Goal: Check status: Check status

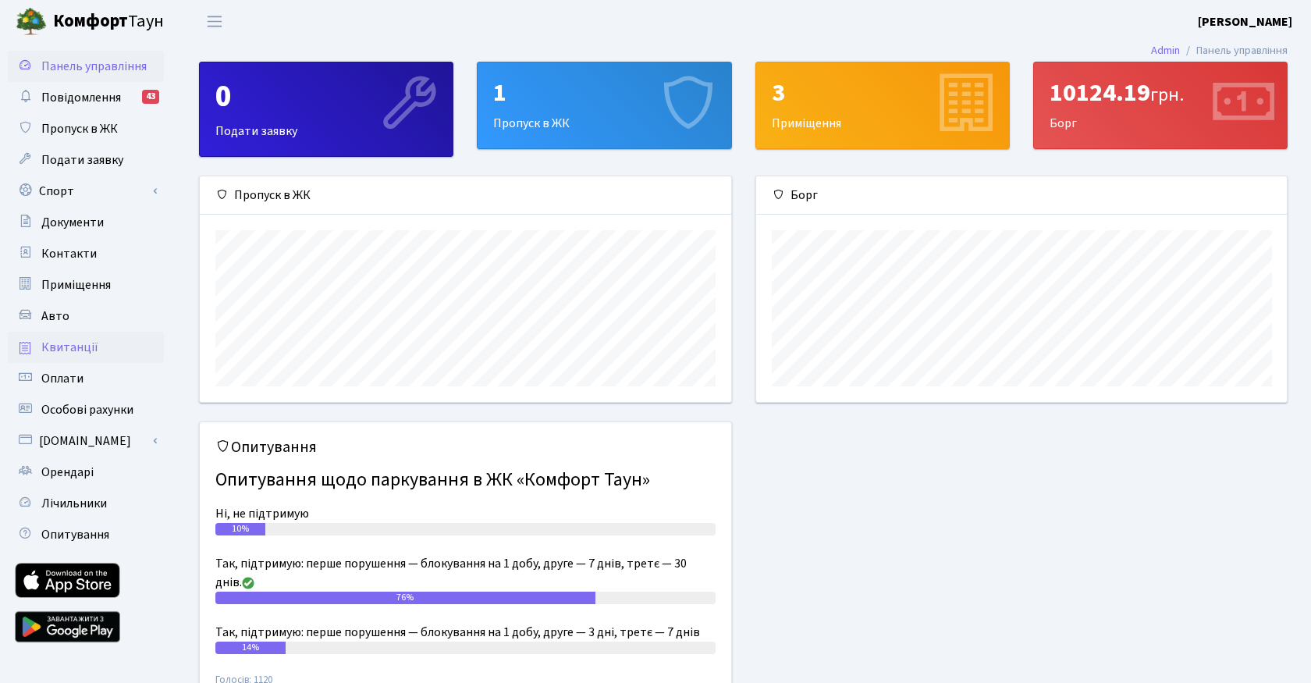
click at [83, 342] on span "Квитанції" at bounding box center [69, 347] width 57 height 17
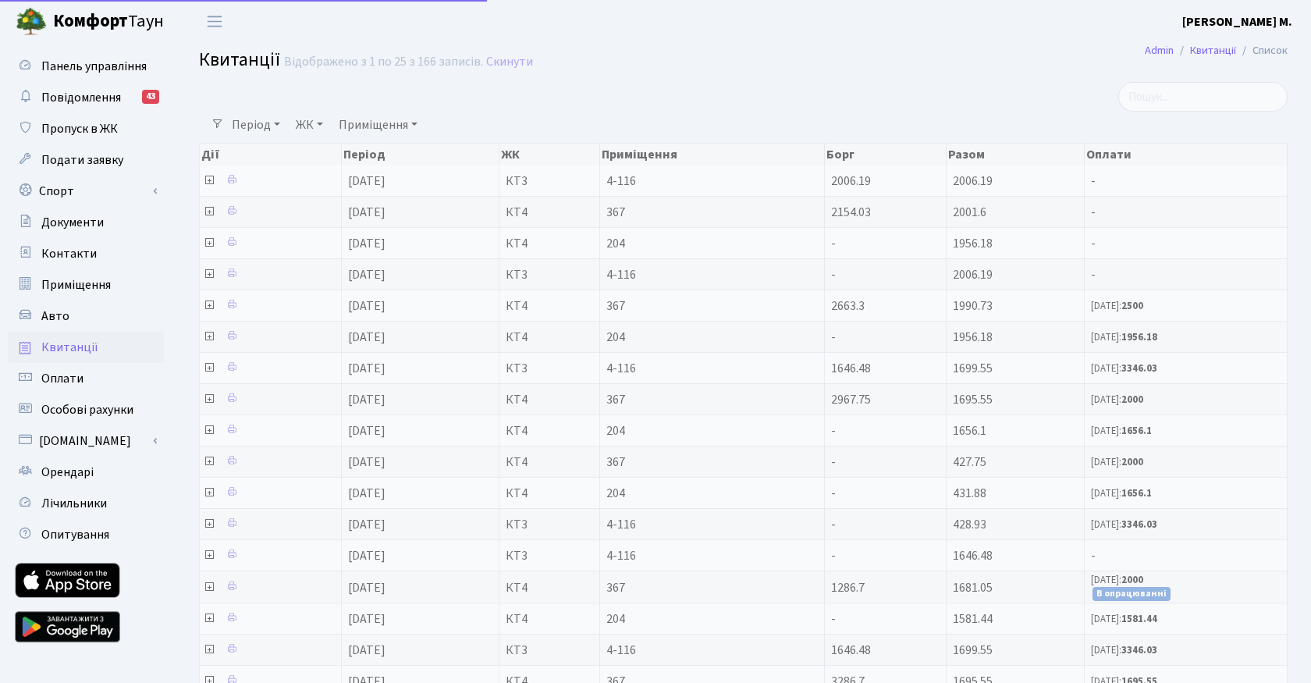
select select "25"
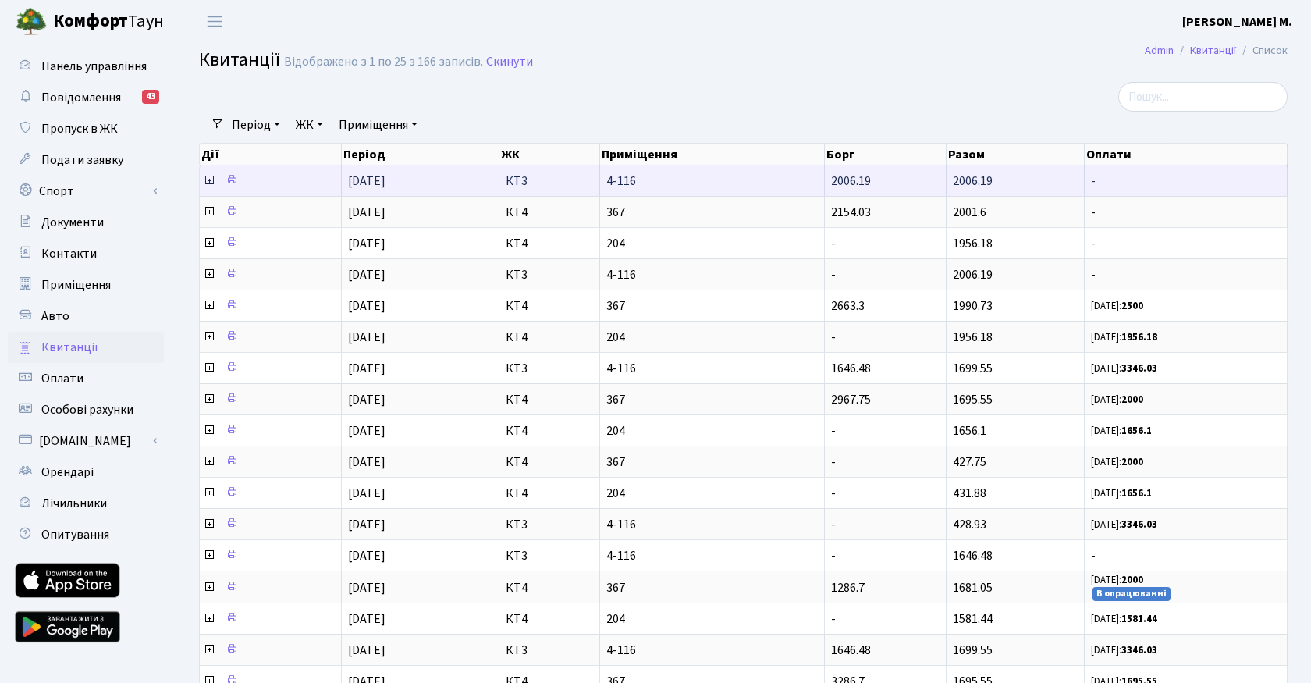
click at [208, 179] on icon at bounding box center [209, 180] width 12 height 12
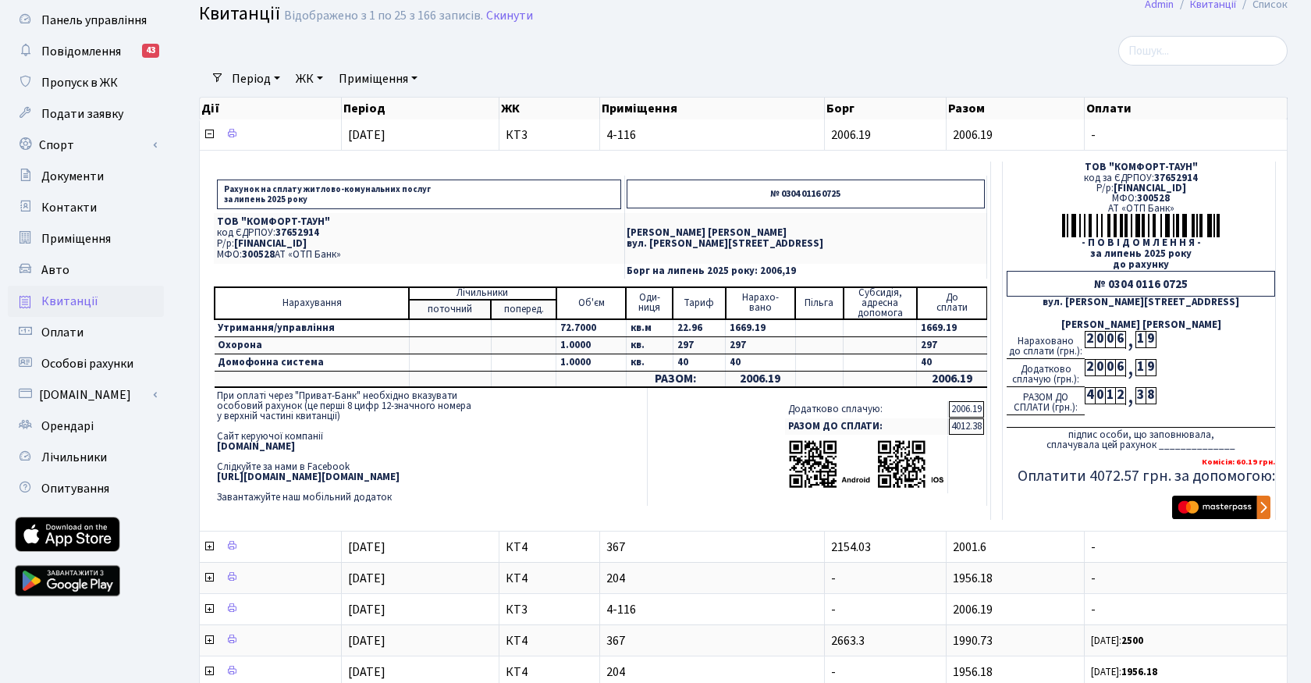
scroll to position [37, 0]
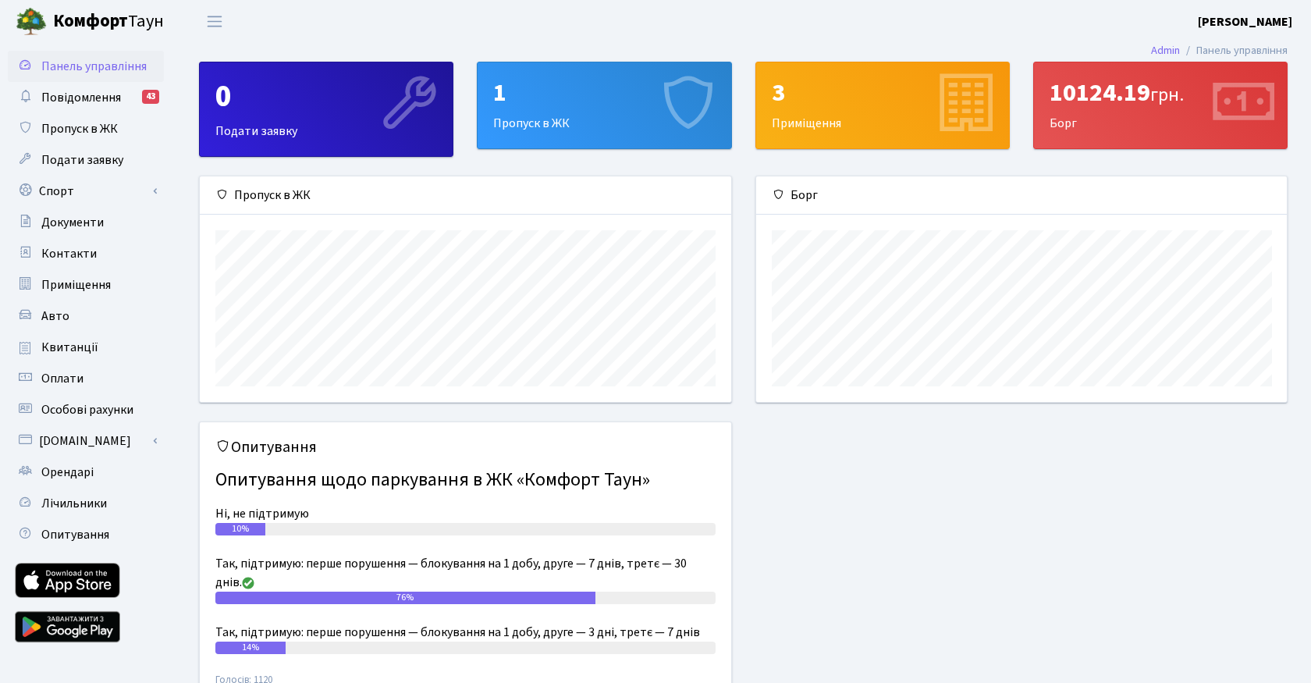
scroll to position [225, 530]
click at [64, 351] on span "Квитанції" at bounding box center [69, 347] width 57 height 17
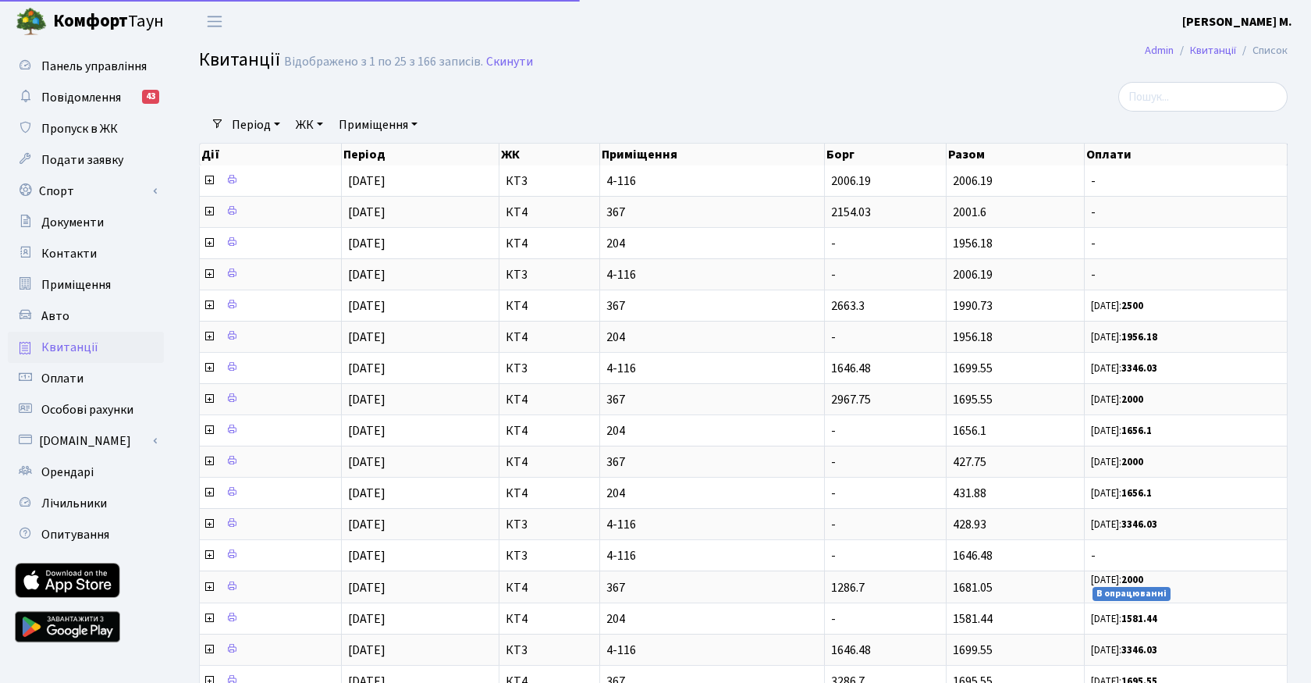
select select "25"
click at [276, 125] on link "Період" at bounding box center [255, 125] width 61 height 27
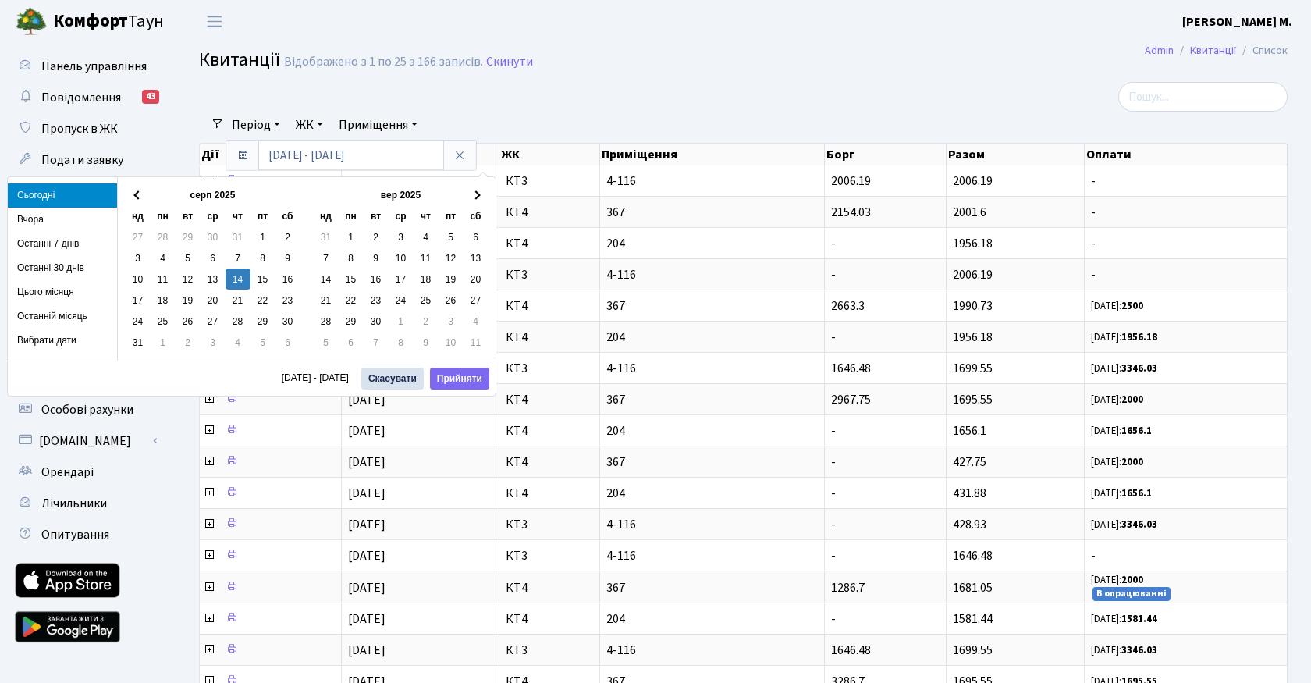
click at [356, 95] on div at bounding box center [557, 97] width 741 height 30
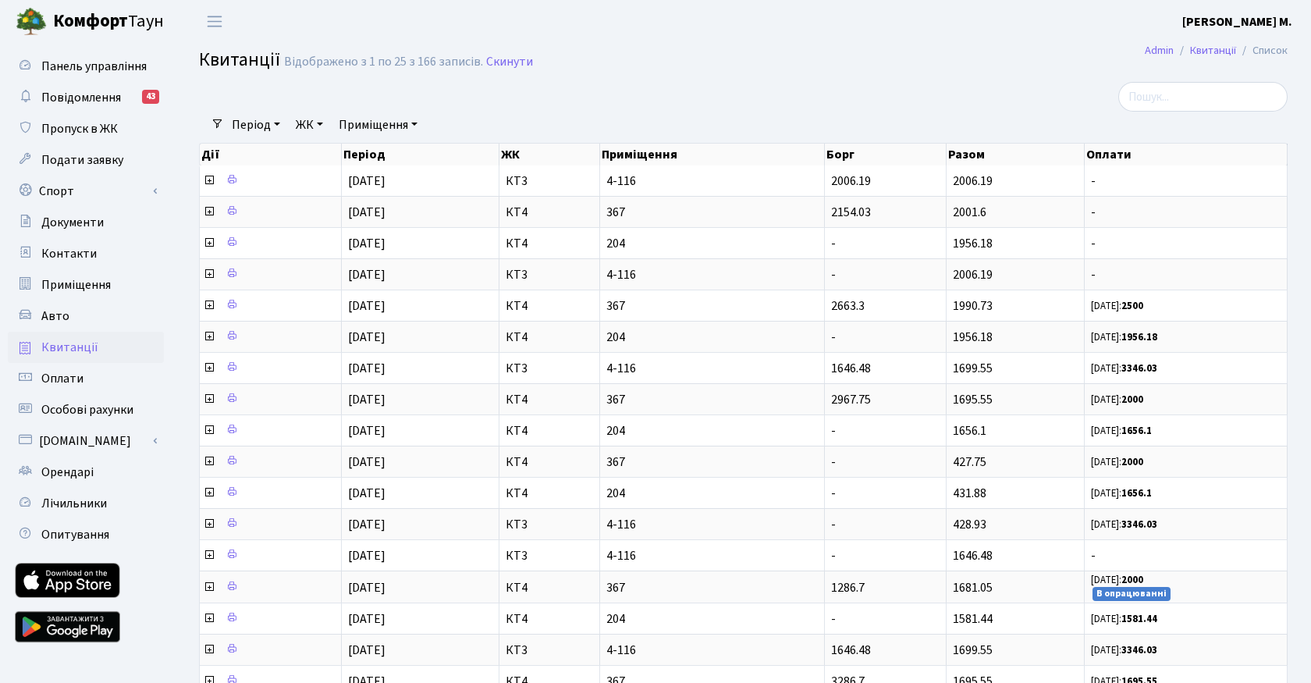
click at [404, 123] on link "Приміщення" at bounding box center [377, 125] width 91 height 27
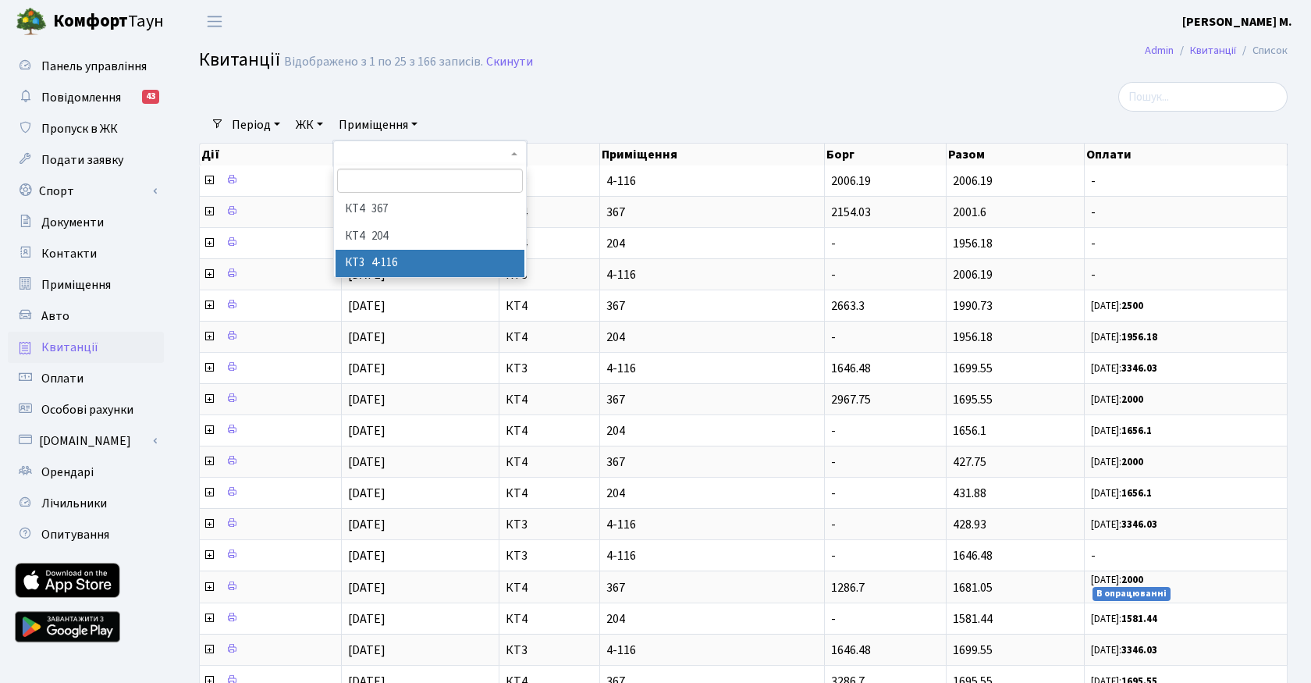
click at [396, 267] on li "КТ3 4-116" at bounding box center [429, 263] width 189 height 27
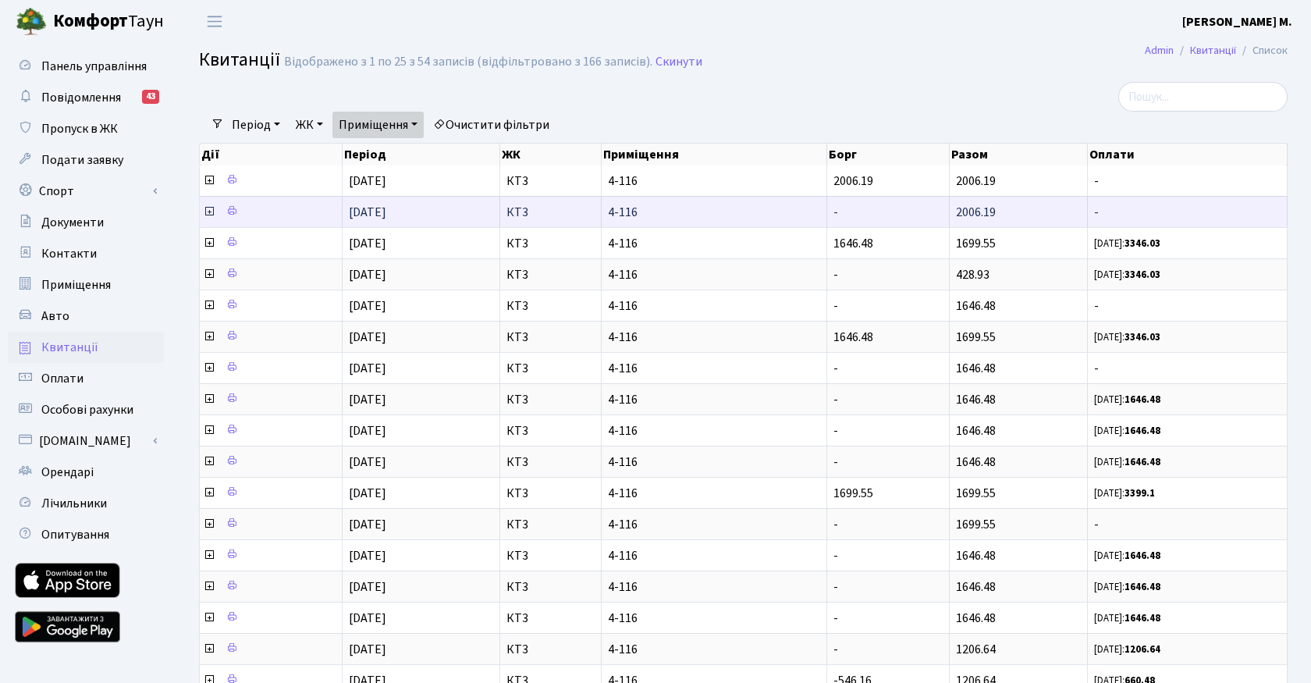
click at [207, 211] on icon at bounding box center [209, 211] width 12 height 12
